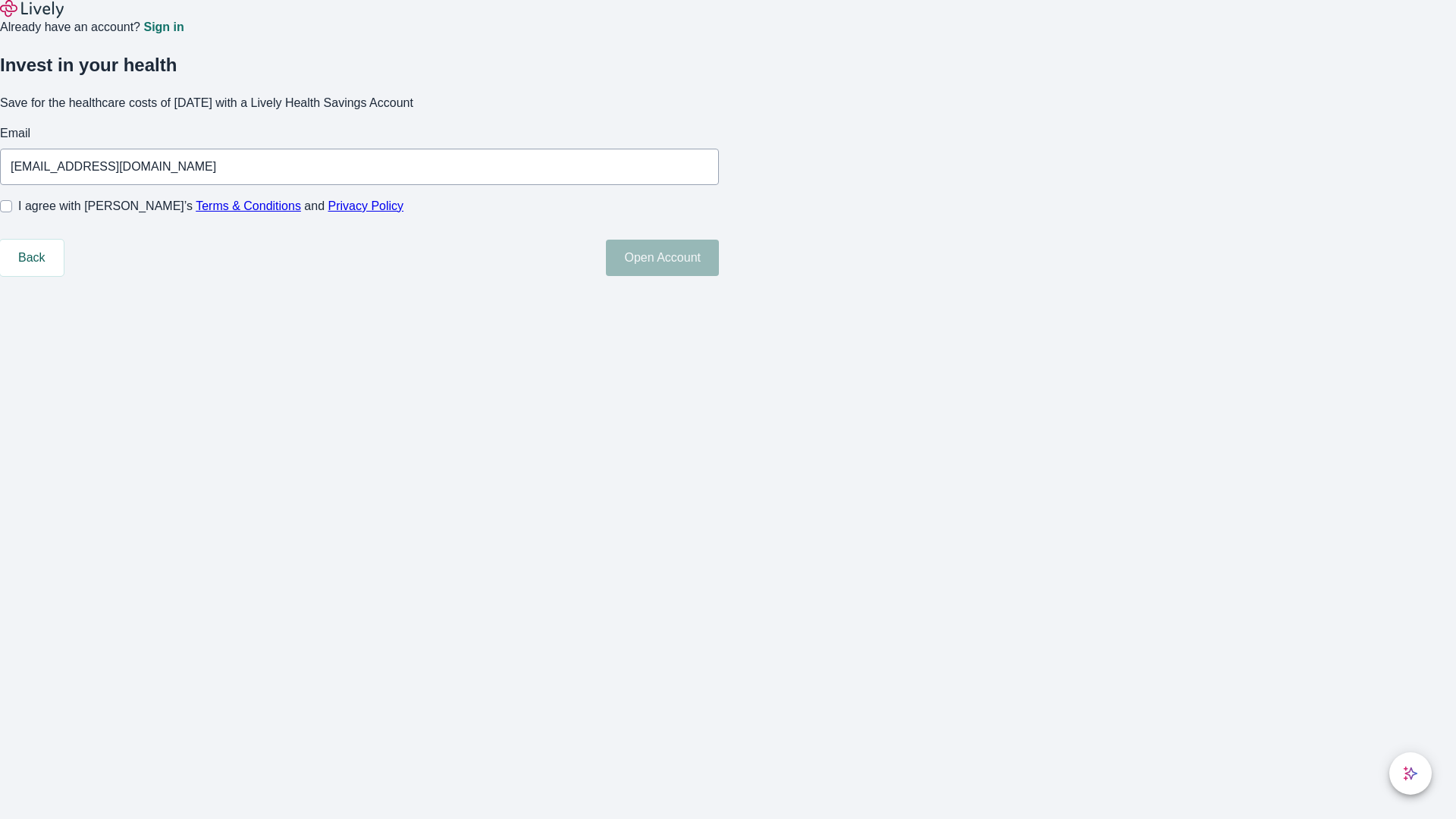
click at [12, 213] on input "I agree with Lively’s Terms & Conditions and Privacy Policy" at bounding box center [6, 206] width 12 height 12
checkbox input "true"
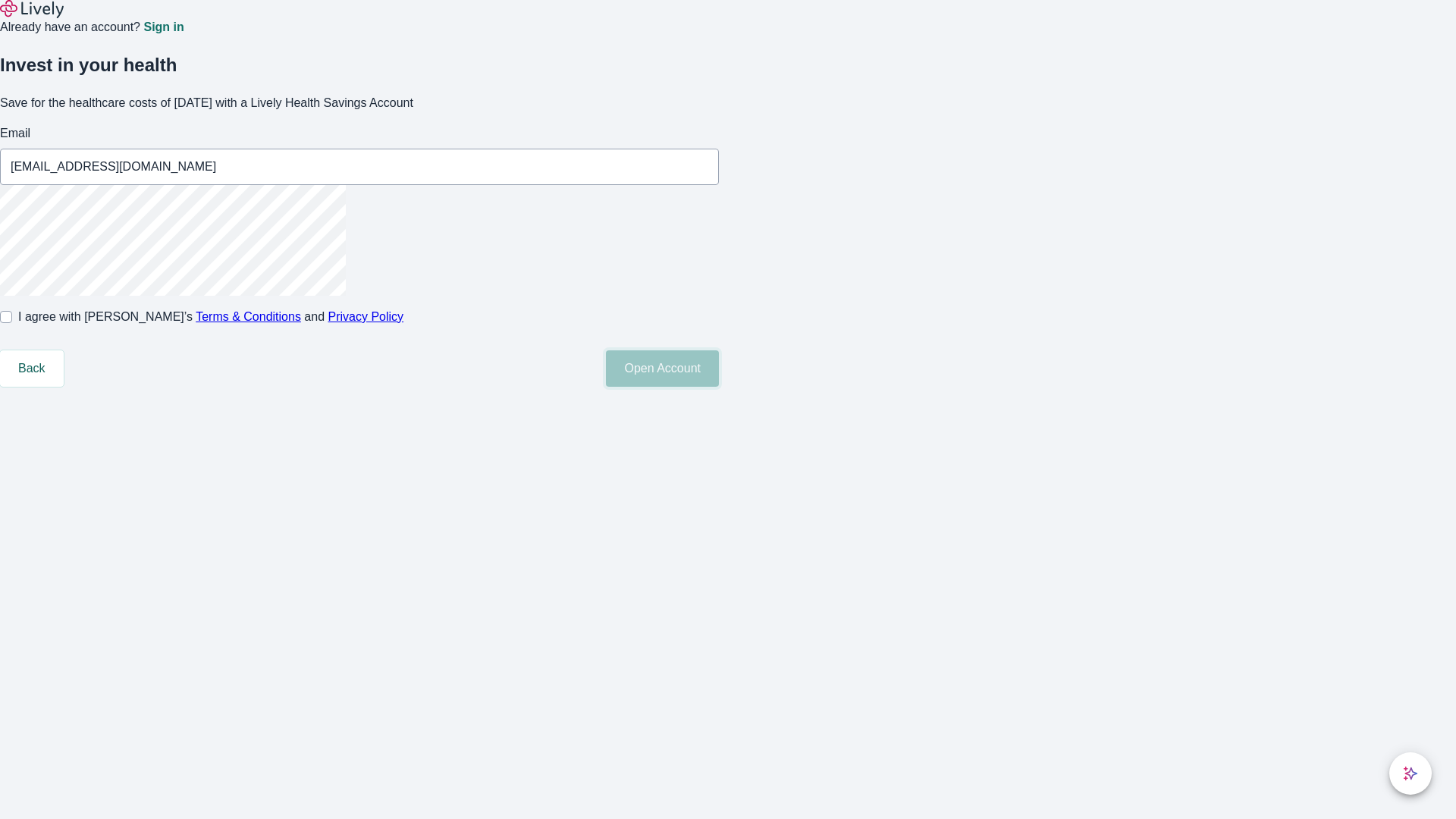
click at [719, 386] on button "Open Account" at bounding box center [662, 369] width 113 height 37
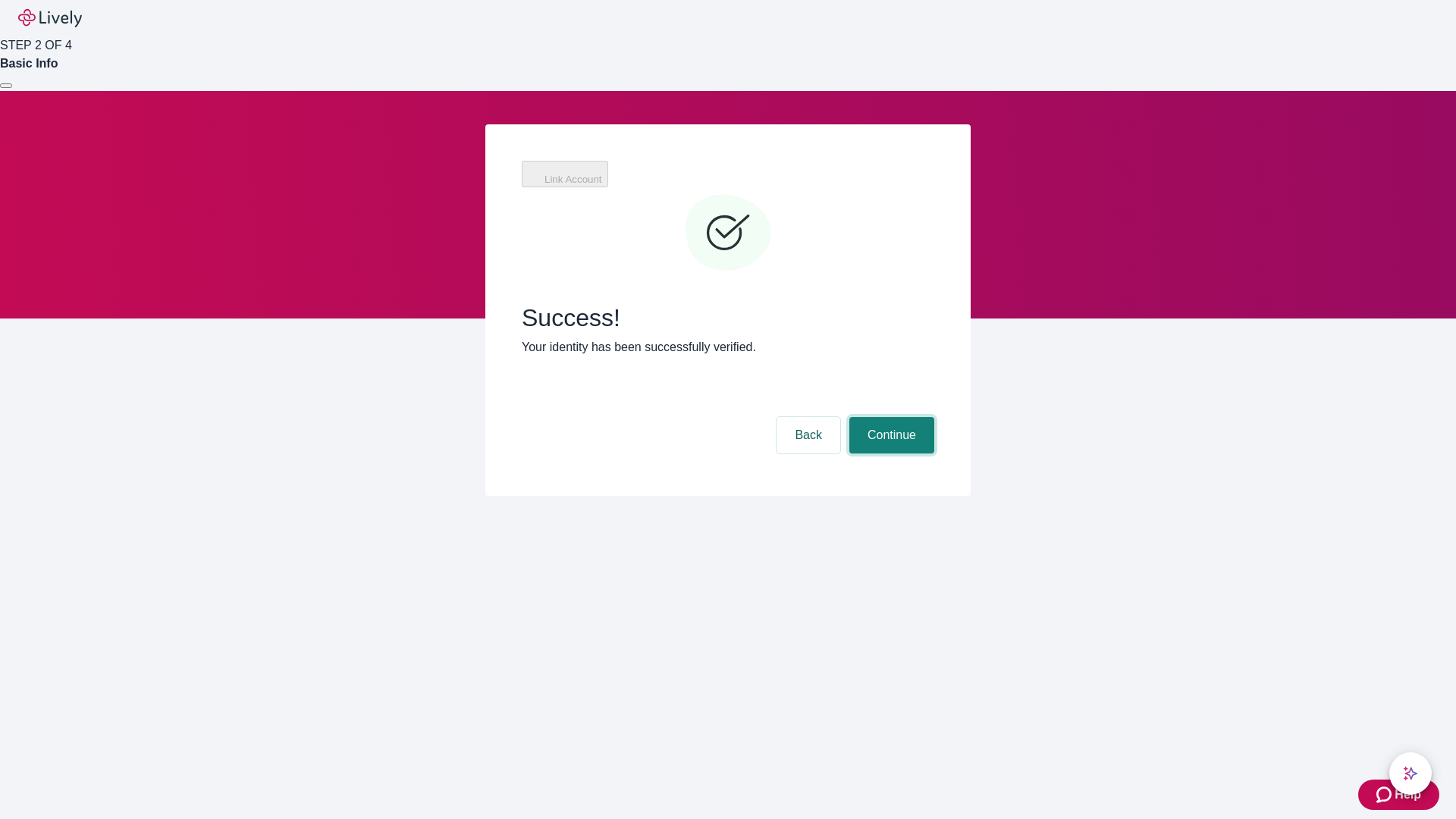
click at [890, 417] on button "Continue" at bounding box center [892, 434] width 85 height 37
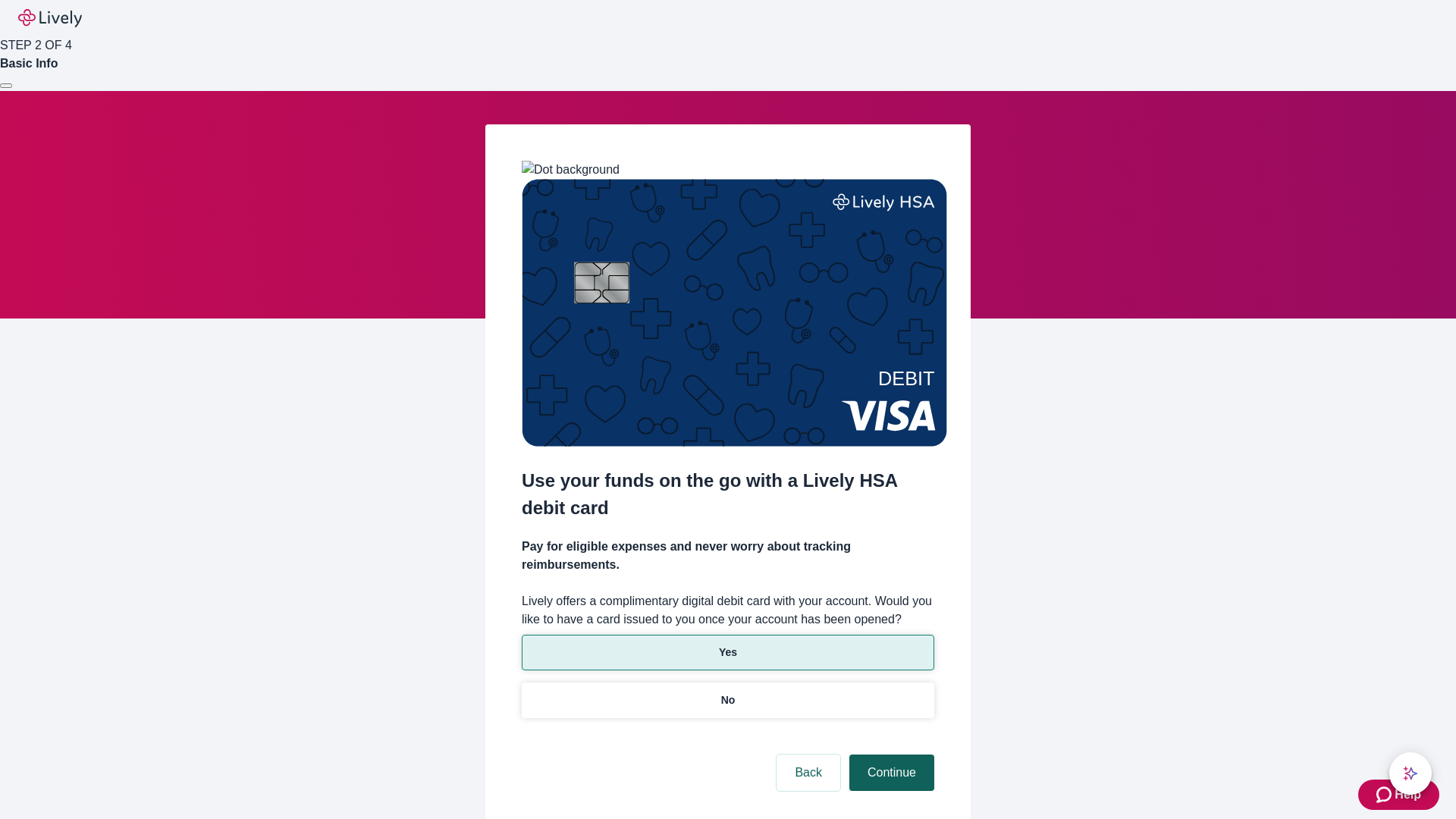
click at [727, 644] on p "Yes" at bounding box center [727, 652] width 18 height 16
click at [890, 754] on button "Continue" at bounding box center [892, 772] width 85 height 37
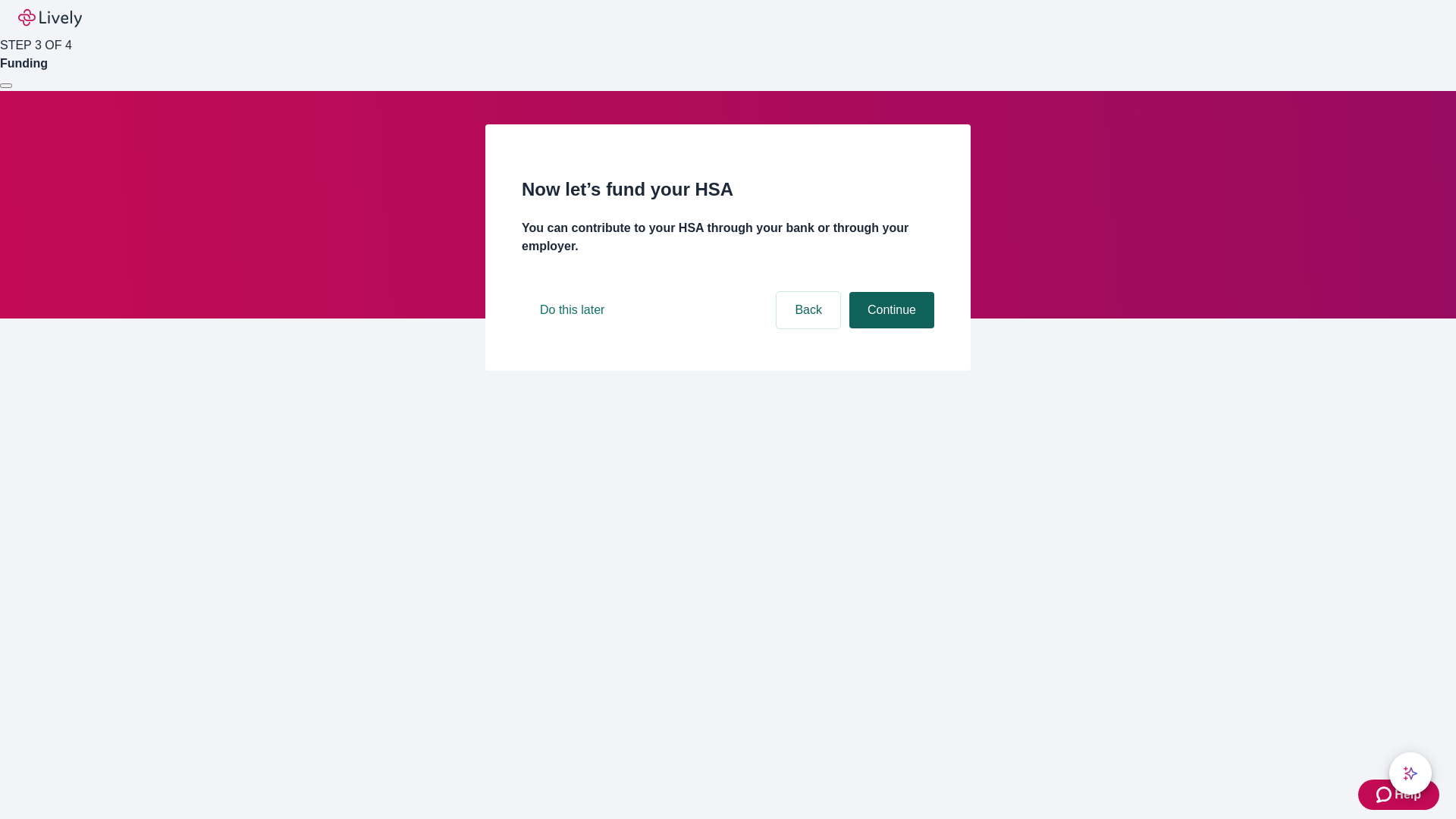
click at [890, 328] on button "Continue" at bounding box center [892, 309] width 85 height 37
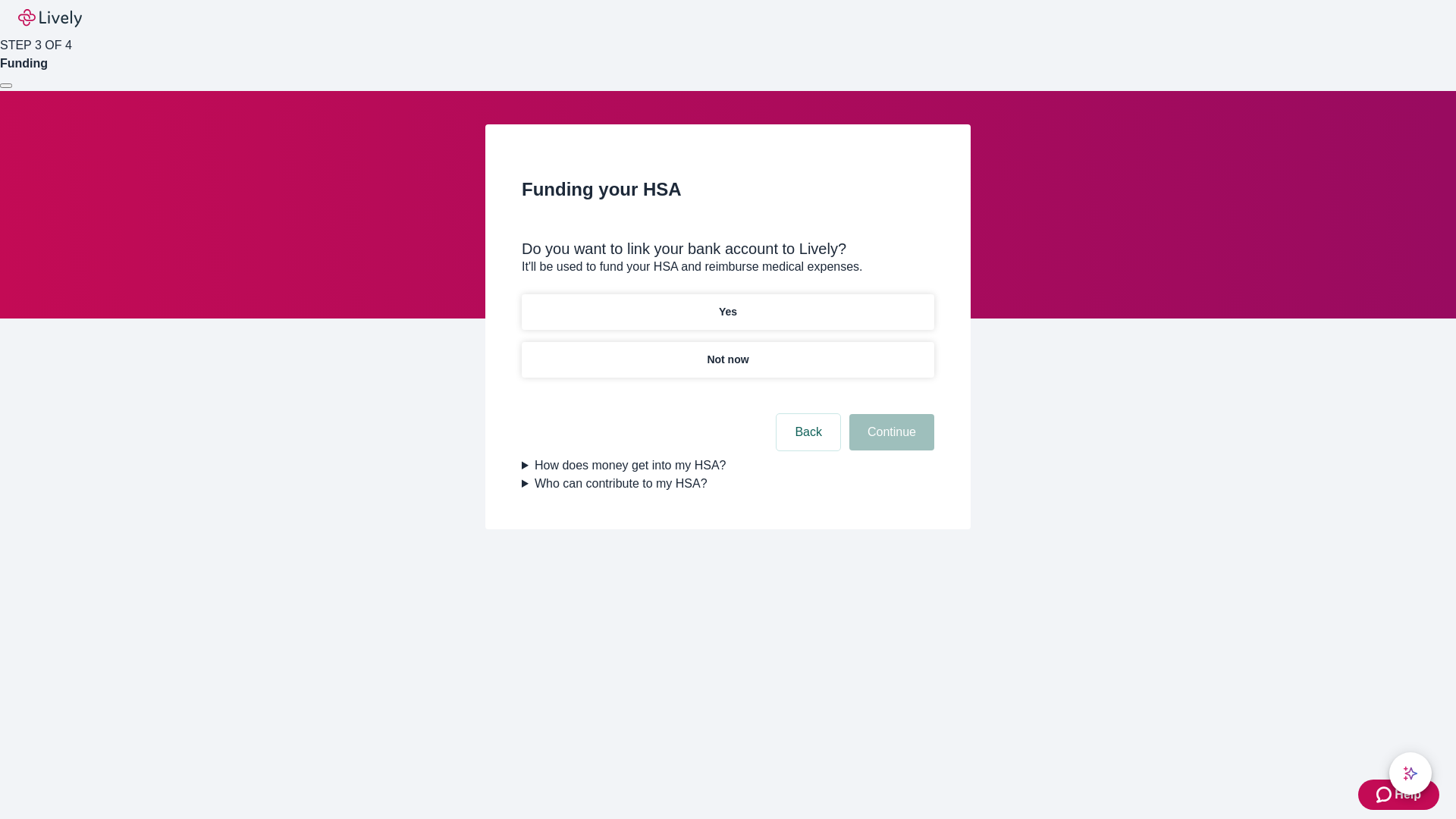
click at [727, 352] on p "Not now" at bounding box center [727, 359] width 41 height 16
click at [890, 441] on button "Continue" at bounding box center [892, 432] width 85 height 37
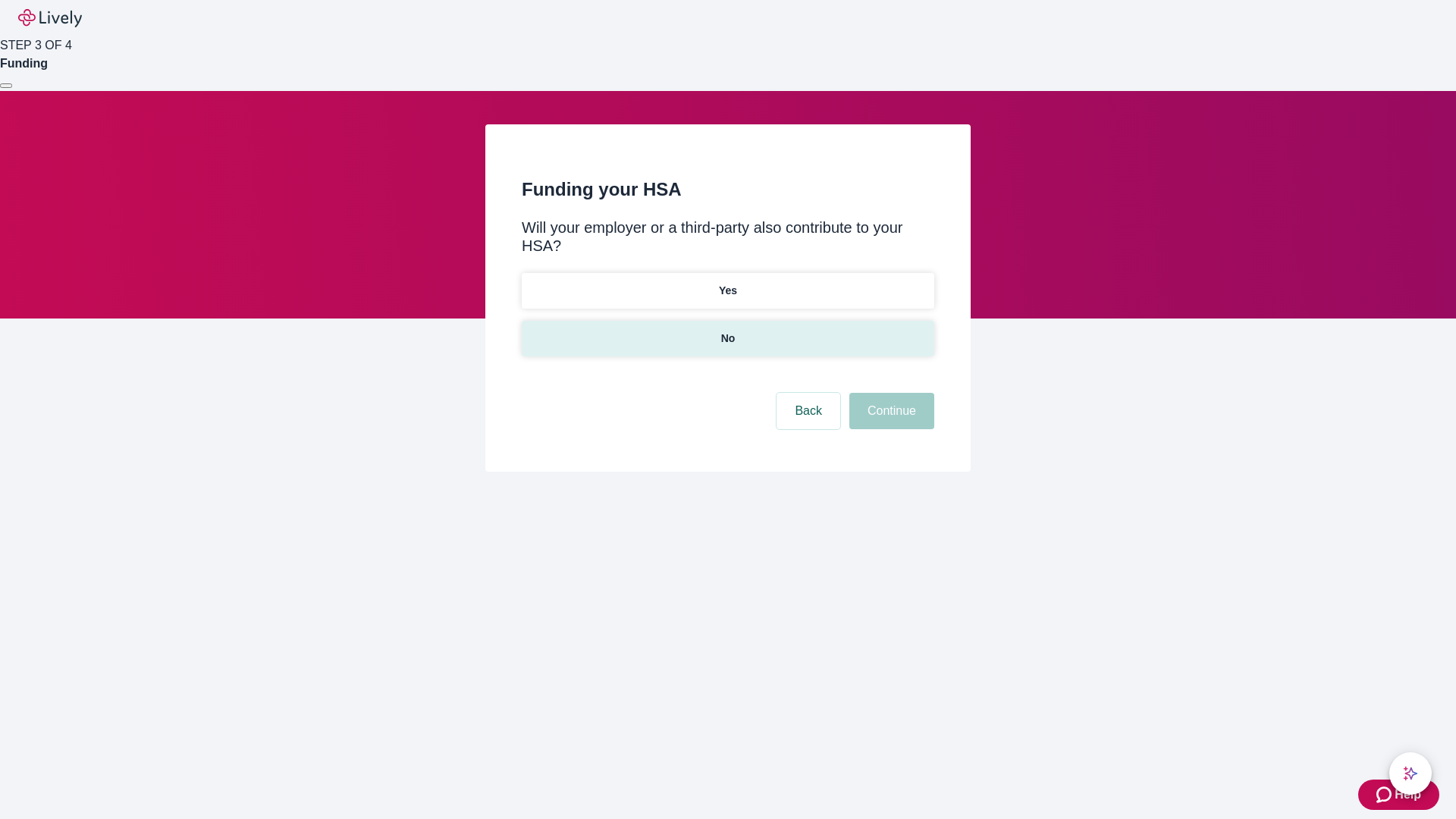
click at [727, 331] on p "No" at bounding box center [728, 339] width 14 height 16
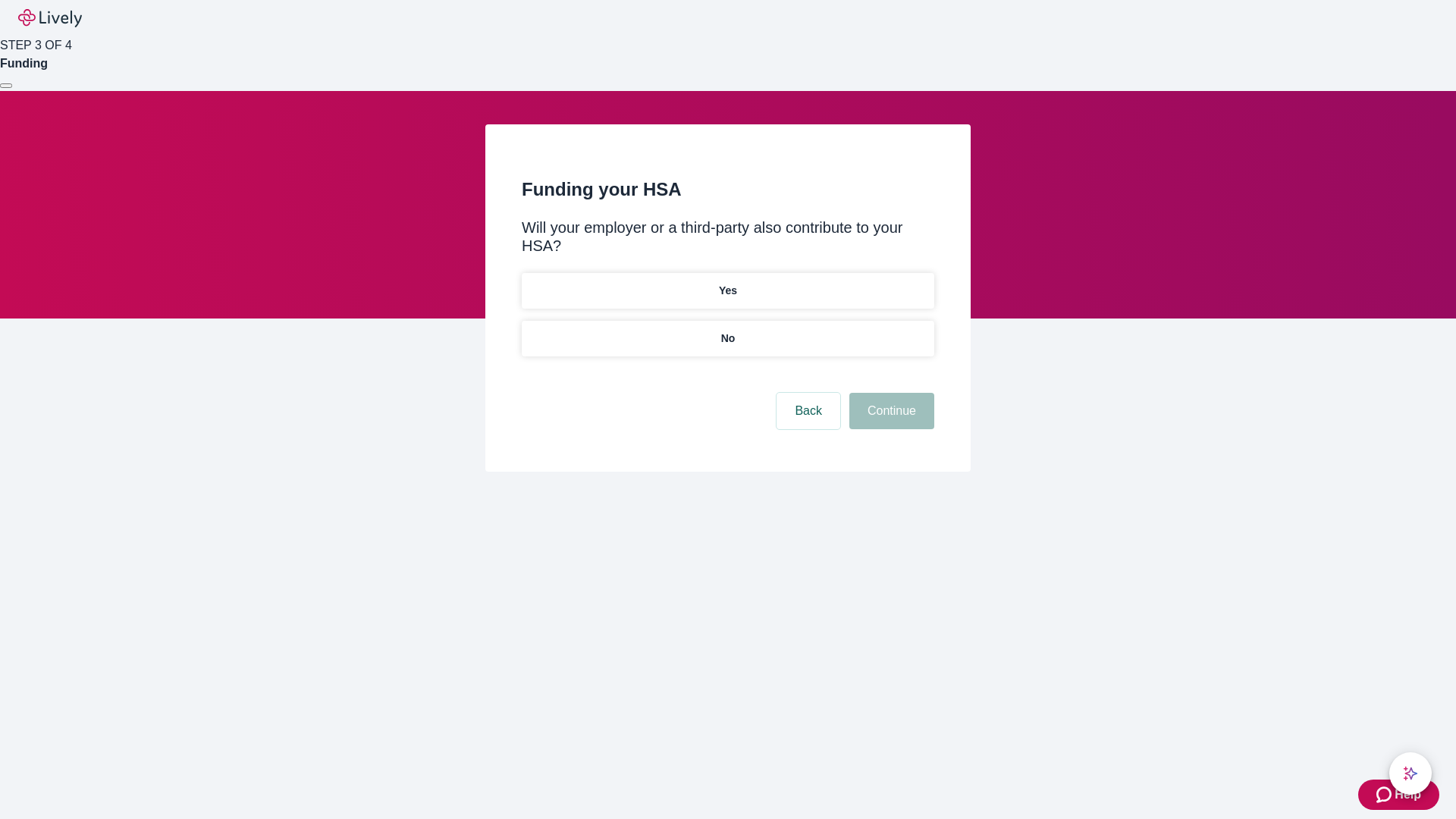
click at [890, 393] on button "Continue" at bounding box center [892, 411] width 85 height 37
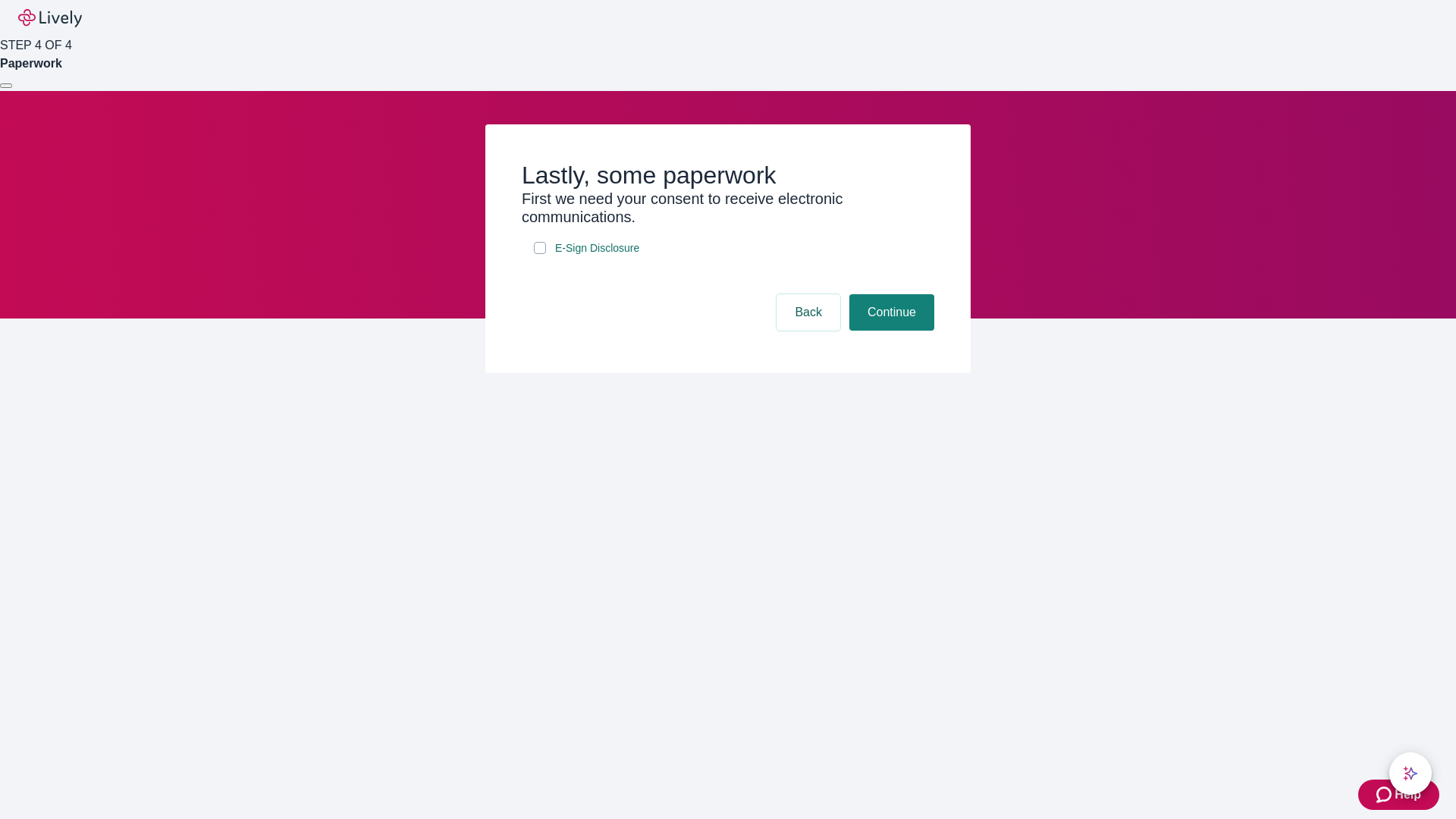
click at [540, 254] on input "E-Sign Disclosure" at bounding box center [540, 247] width 12 height 12
checkbox input "true"
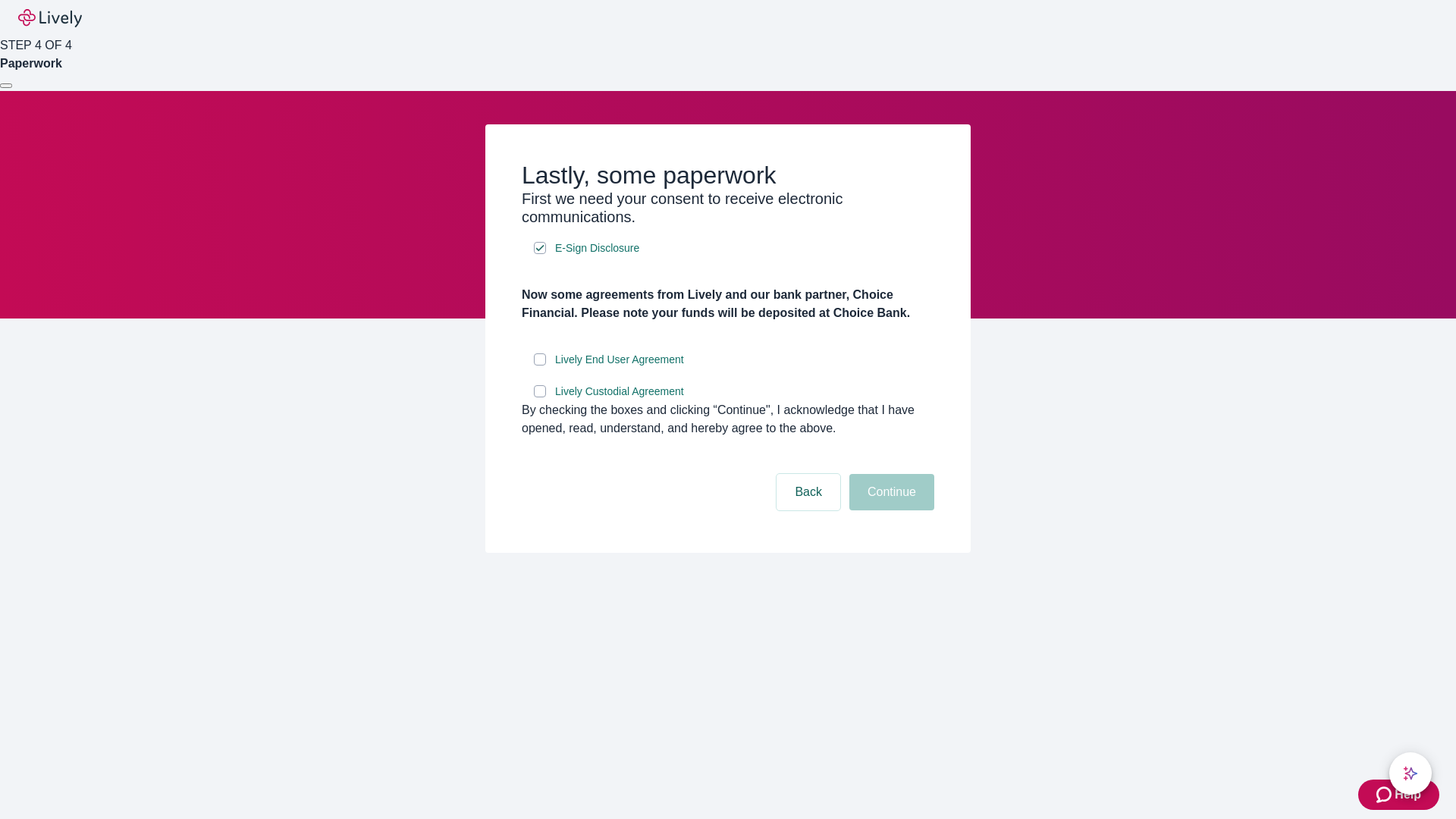
click at [540, 366] on input "Lively End User Agreement" at bounding box center [540, 359] width 12 height 12
checkbox input "true"
click at [540, 397] on input "Lively Custodial Agreement" at bounding box center [540, 391] width 12 height 12
checkbox input "true"
click at [890, 511] on button "Continue" at bounding box center [892, 492] width 85 height 37
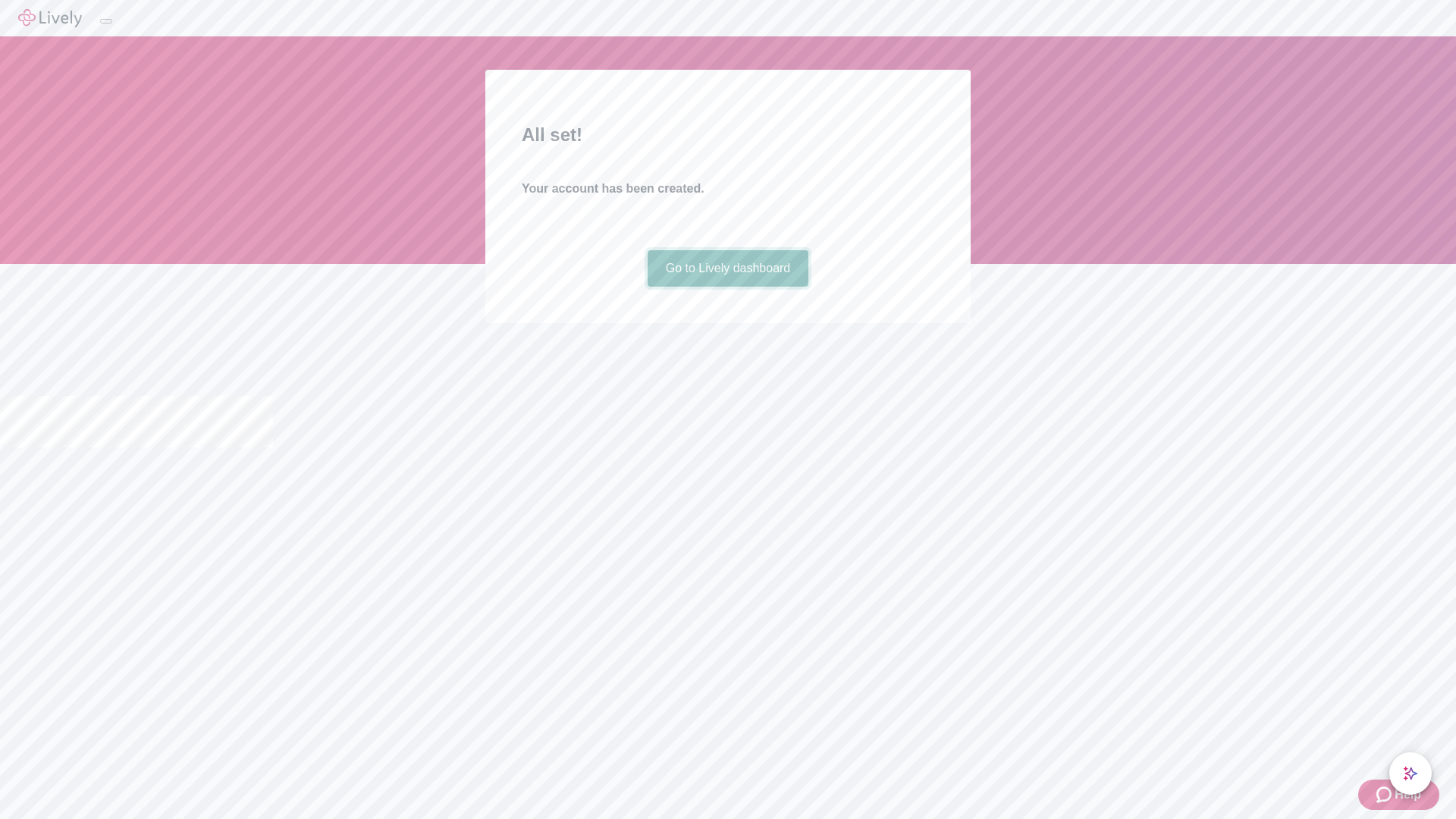
click at [727, 287] on link "Go to Lively dashboard" at bounding box center [729, 268] width 162 height 37
